Goal: Task Accomplishment & Management: Manage account settings

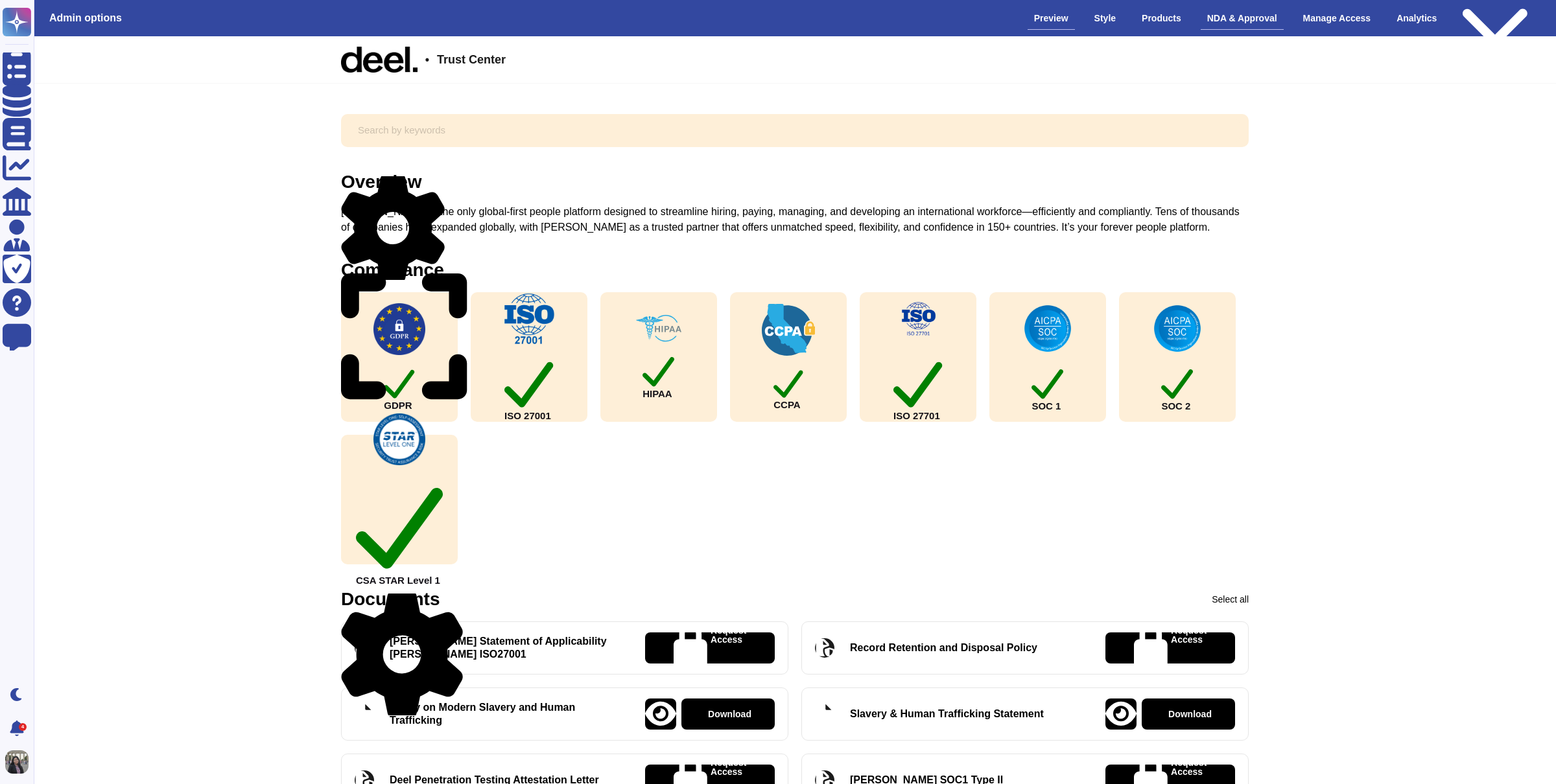
click at [1224, 22] on div "NDA & Approval" at bounding box center [1242, 18] width 83 height 22
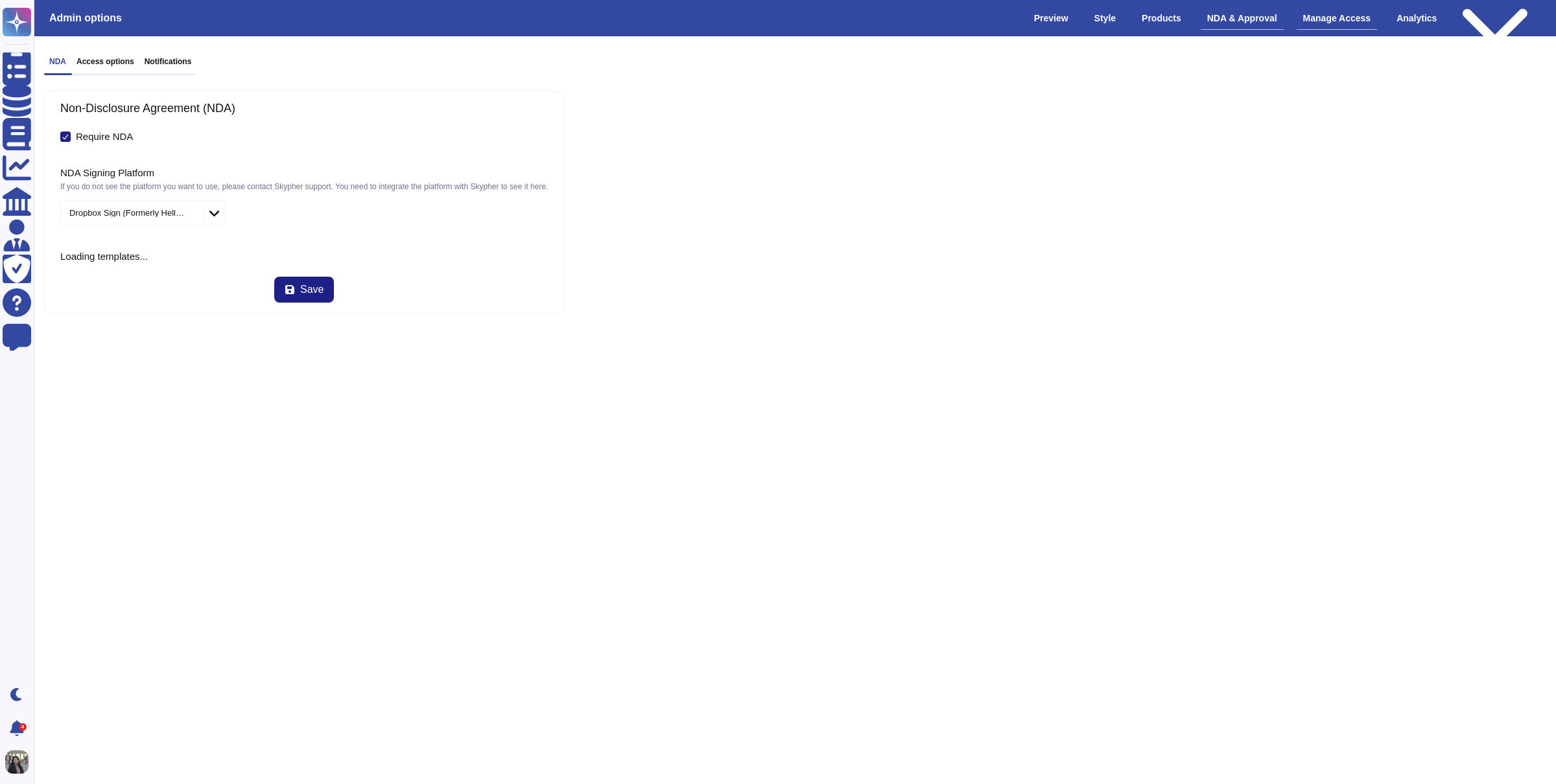
click at [1317, 28] on div "Manage Access" at bounding box center [1337, 18] width 81 height 22
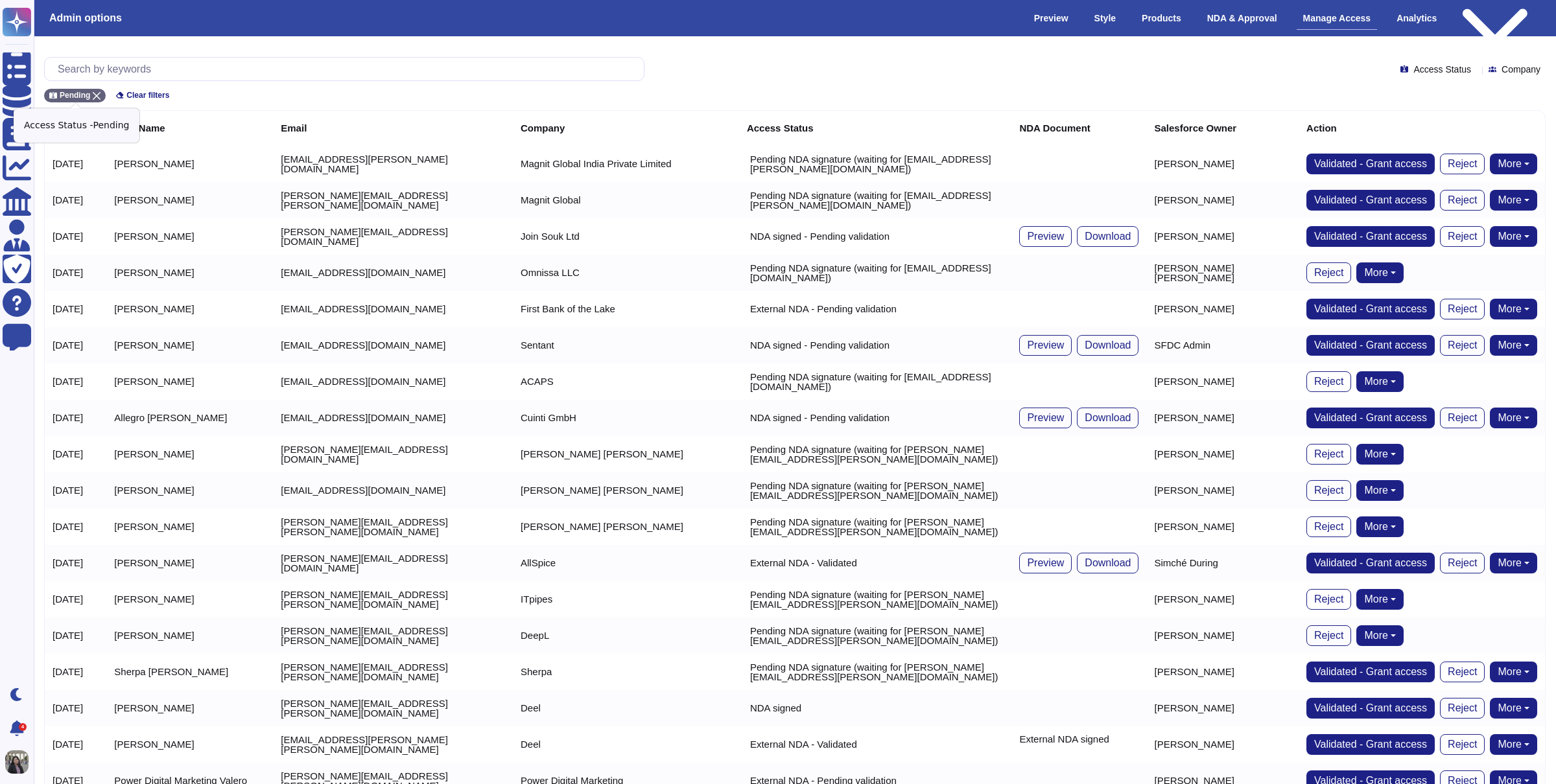
click at [96, 92] on icon at bounding box center [97, 96] width 8 height 8
click at [117, 75] on input "text" at bounding box center [347, 69] width 592 height 22
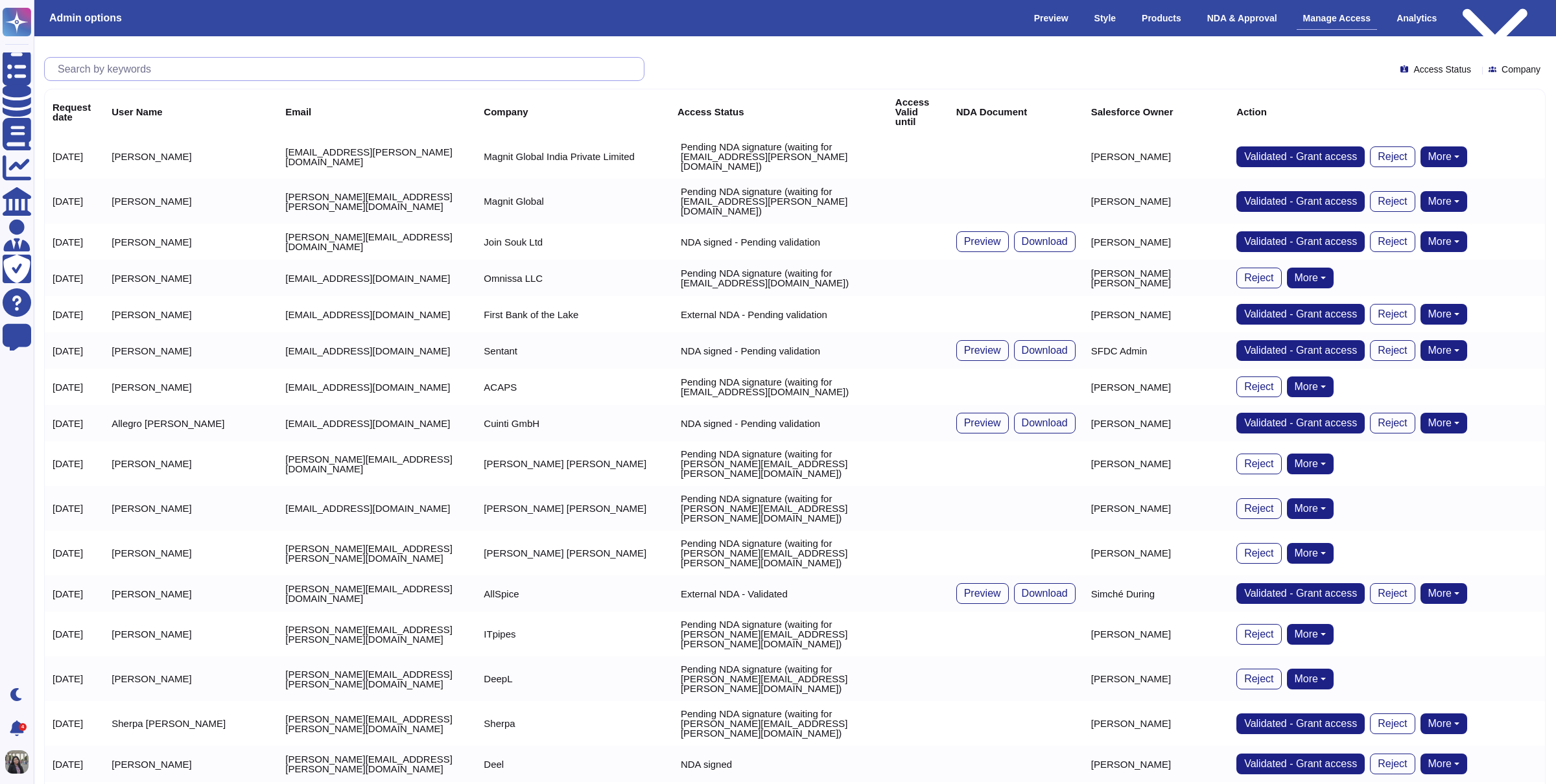
paste input "[PERSON_NAME][EMAIL_ADDRESS][DOMAIN_NAME]"
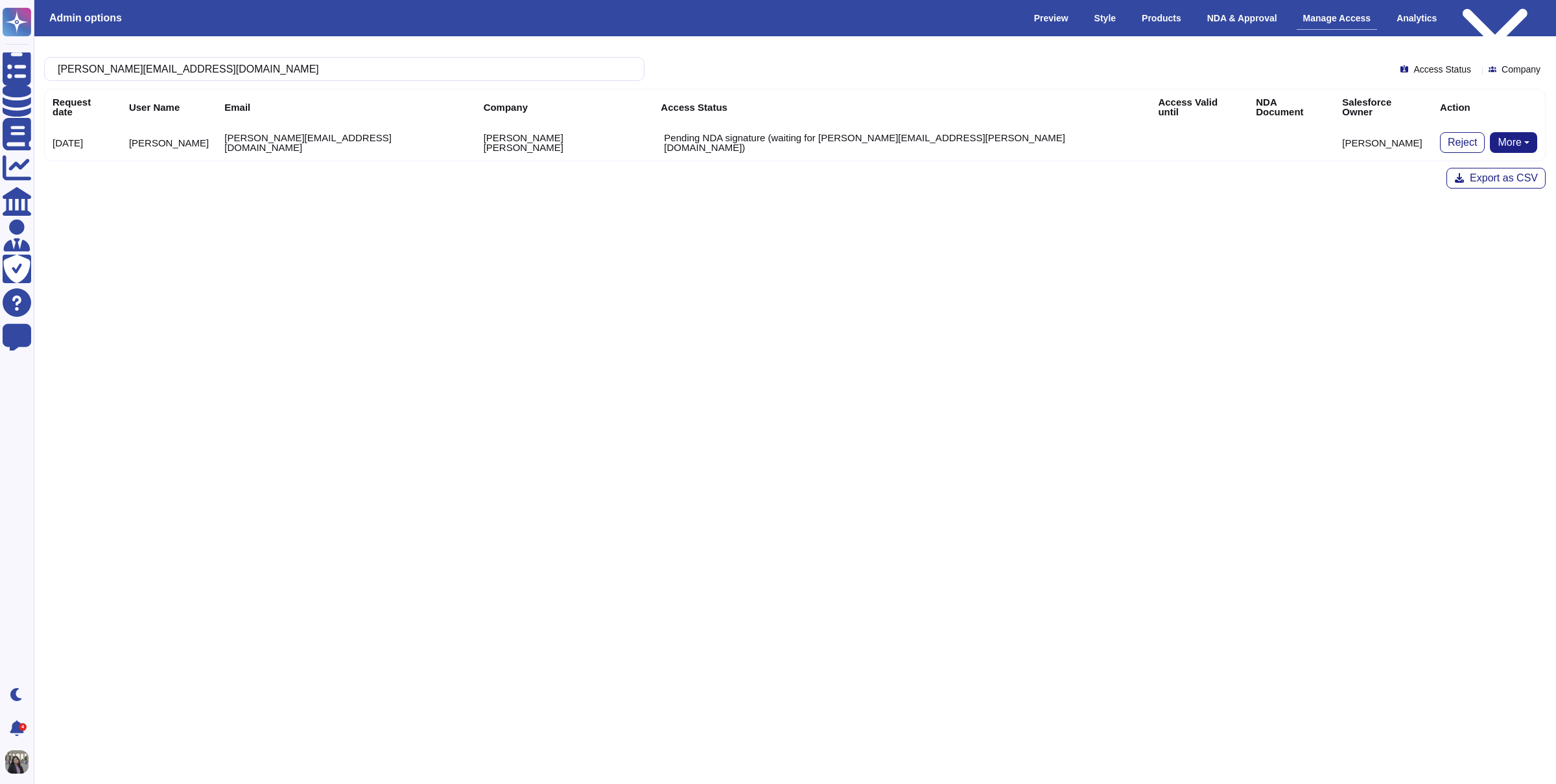
type input "[PERSON_NAME][EMAIL_ADDRESS][DOMAIN_NAME]"
click at [1502, 134] on button "More" at bounding box center [1513, 142] width 47 height 21
click at [1478, 160] on link "Bypass [PERSON_NAME]" at bounding box center [1465, 167] width 143 height 15
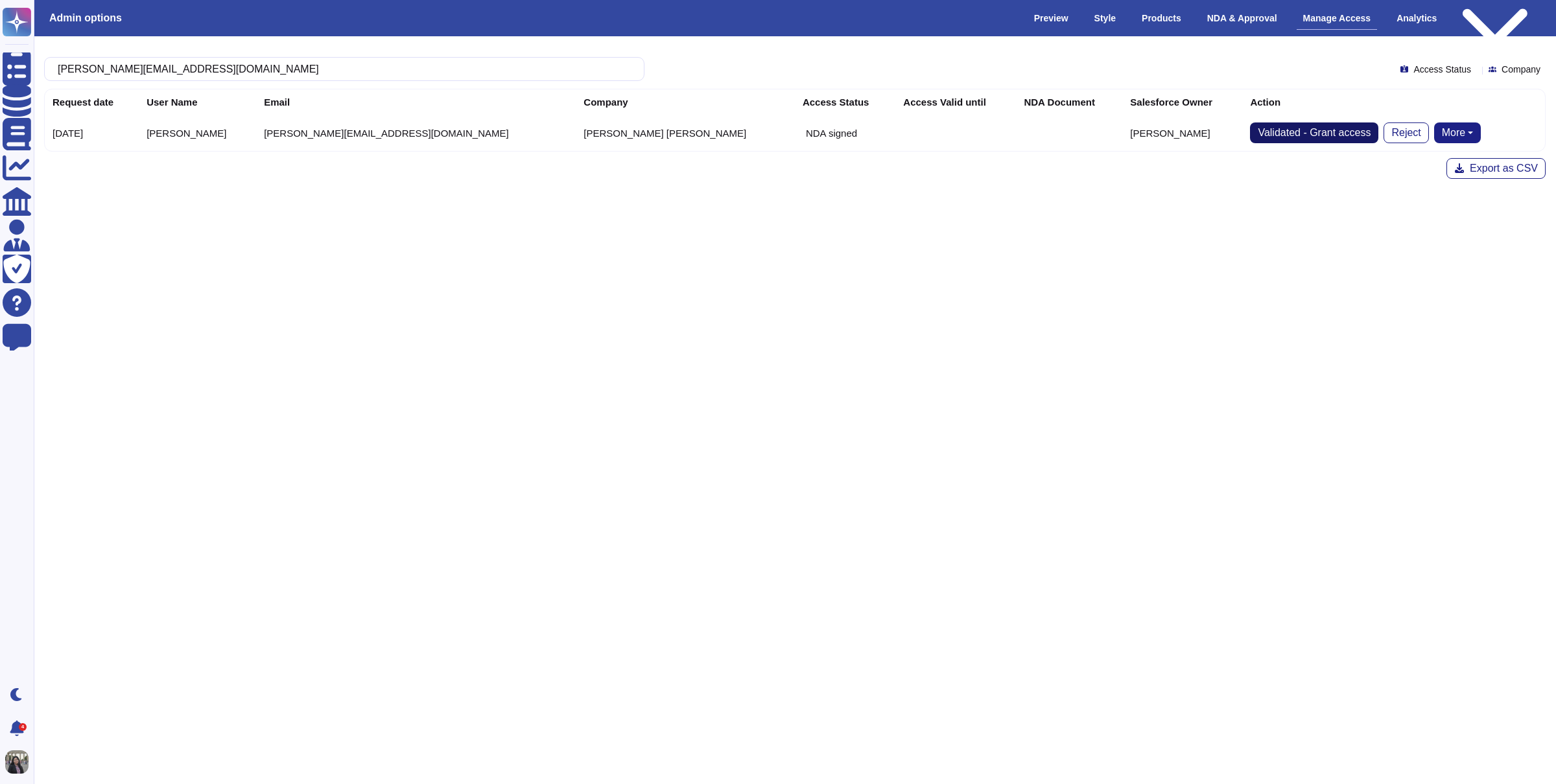
click at [1291, 129] on span "Validated - Grant access" at bounding box center [1313, 133] width 113 height 10
